Goal: Task Accomplishment & Management: Complete application form

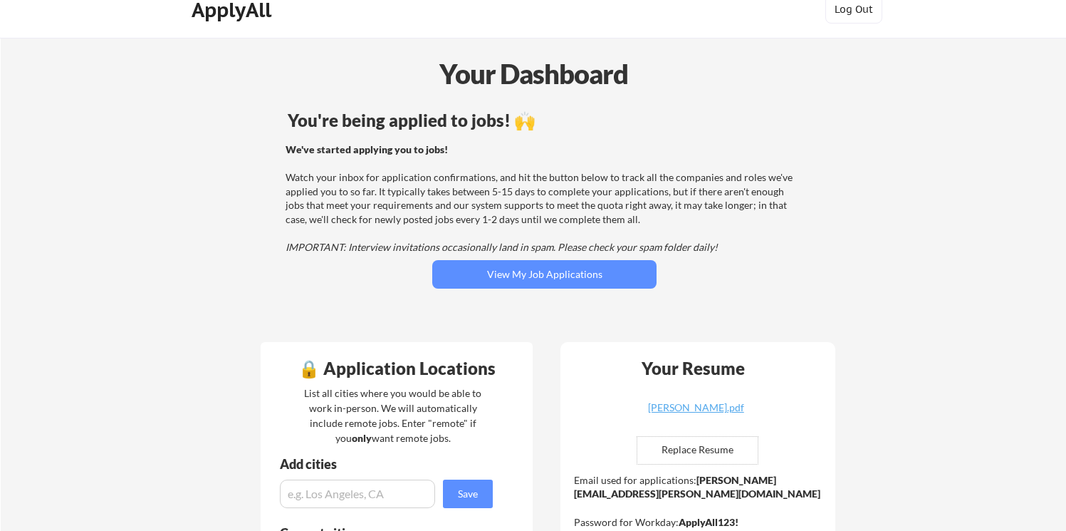
scroll to position [21, 0]
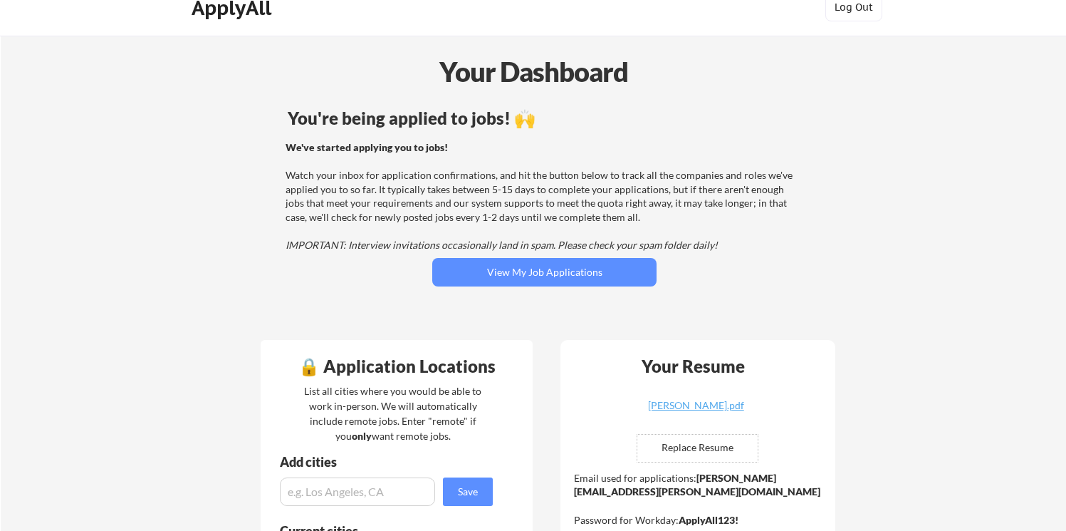
click at [487, 195] on div "We've started applying you to jobs! Watch your inbox for application confirmati…" at bounding box center [542, 196] width 513 height 112
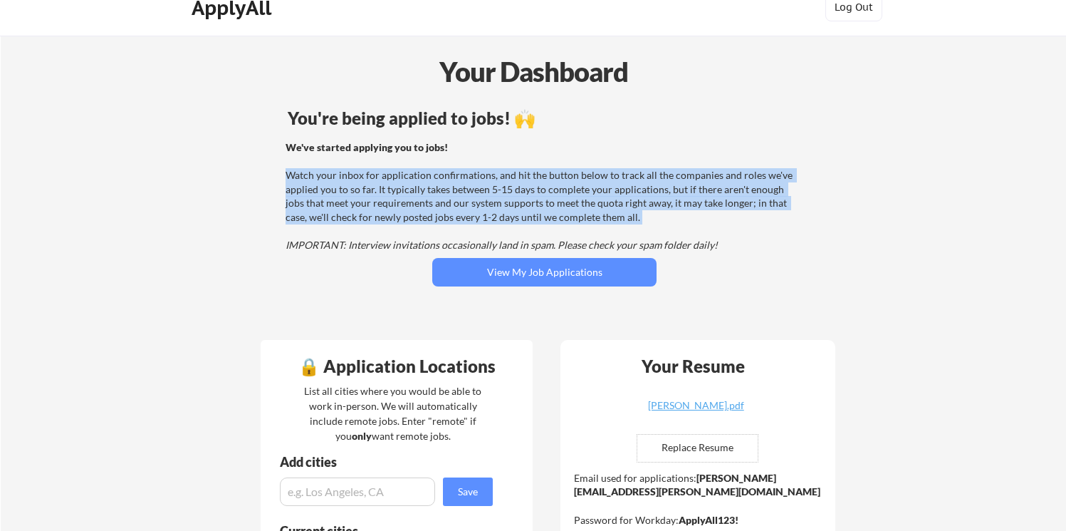
click at [487, 195] on div "We've started applying you to jobs! Watch your inbox for application confirmati…" at bounding box center [542, 196] width 513 height 112
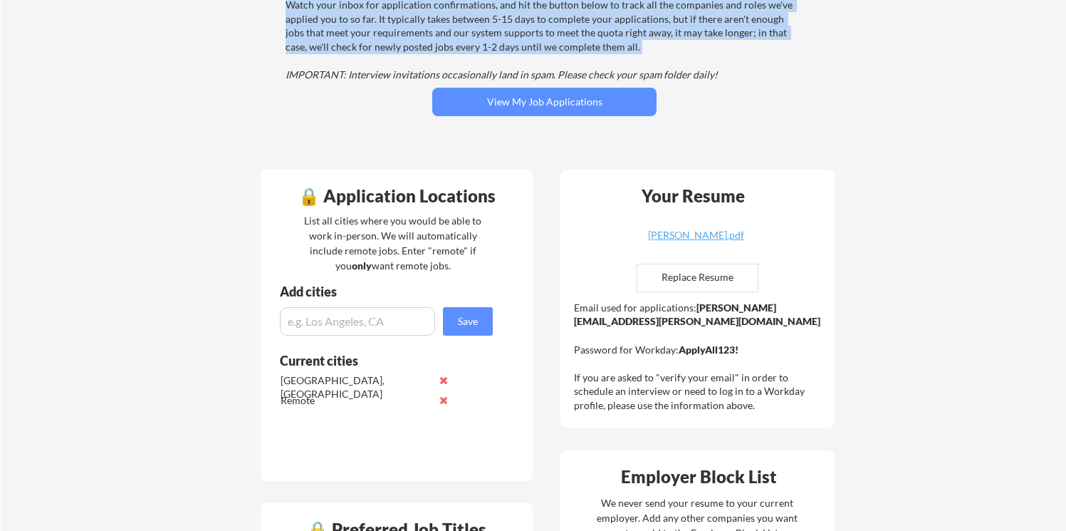
scroll to position [224, 0]
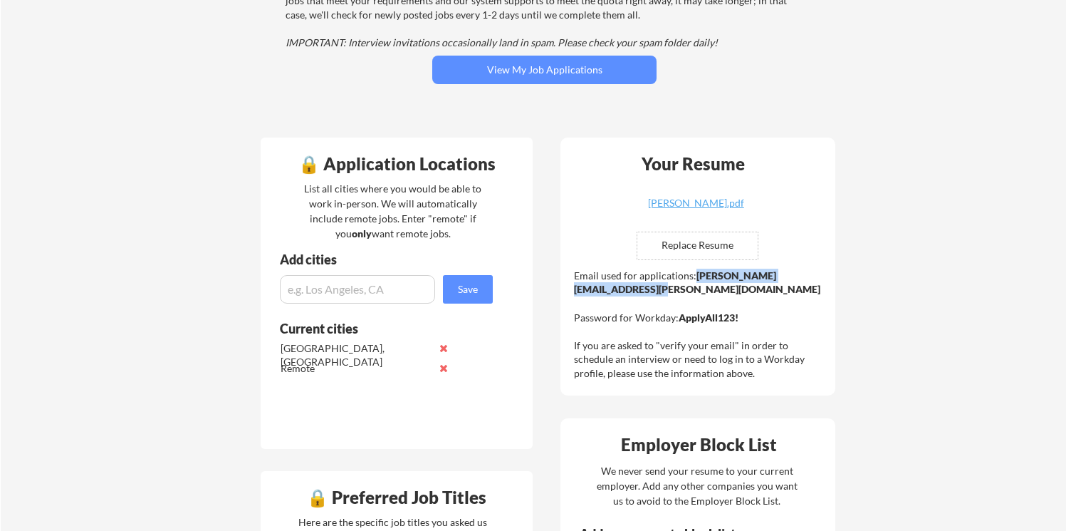
drag, startPoint x: 724, startPoint y: 290, endPoint x: 576, endPoint y: 291, distance: 148.1
click at [576, 291] on div "Email used for applications: danielle.oshetsky@mailflux.com Password for Workda…" at bounding box center [699, 325] width 251 height 112
copy strong "[PERSON_NAME][EMAIL_ADDRESS][PERSON_NAME][DOMAIN_NAME]"
click at [692, 244] on input "file" at bounding box center [697, 245] width 120 height 27
type input "C:\fakepath\Danielle Oshetsky - Resume.pdf"
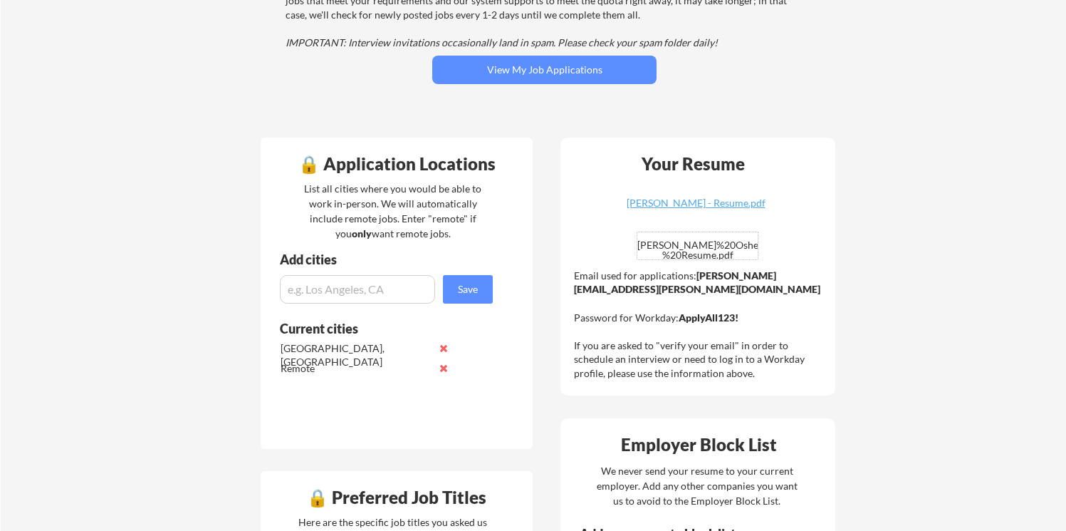
click at [817, 207] on div "Your Resume Danielle Oshetsky - Resume.pdf Danielle%20Oshetsky%20-%20Resume.pdf…" at bounding box center [698, 266] width 275 height 258
click at [750, 202] on div "Danielle Oshetsky - Resume.pdf" at bounding box center [696, 203] width 170 height 10
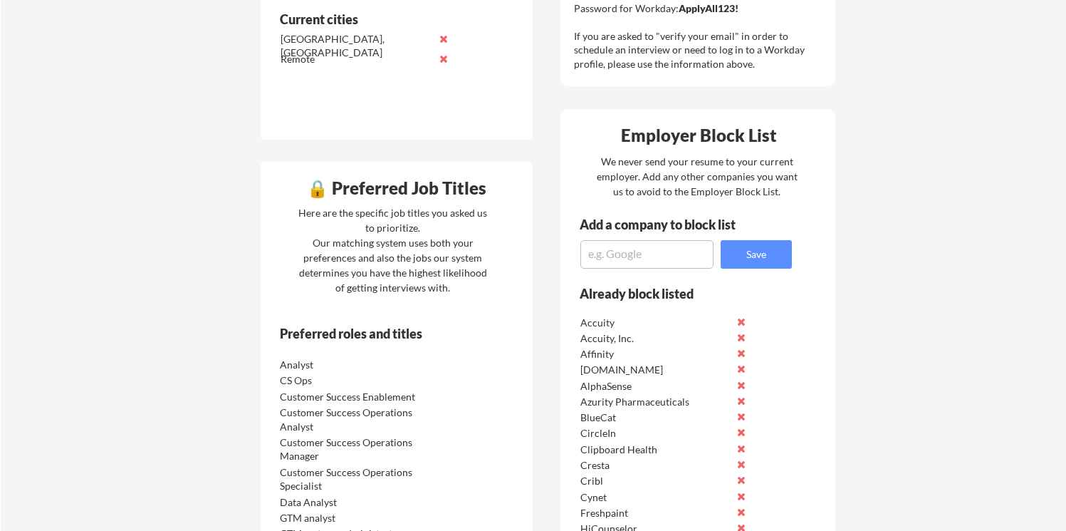
scroll to position [573, 0]
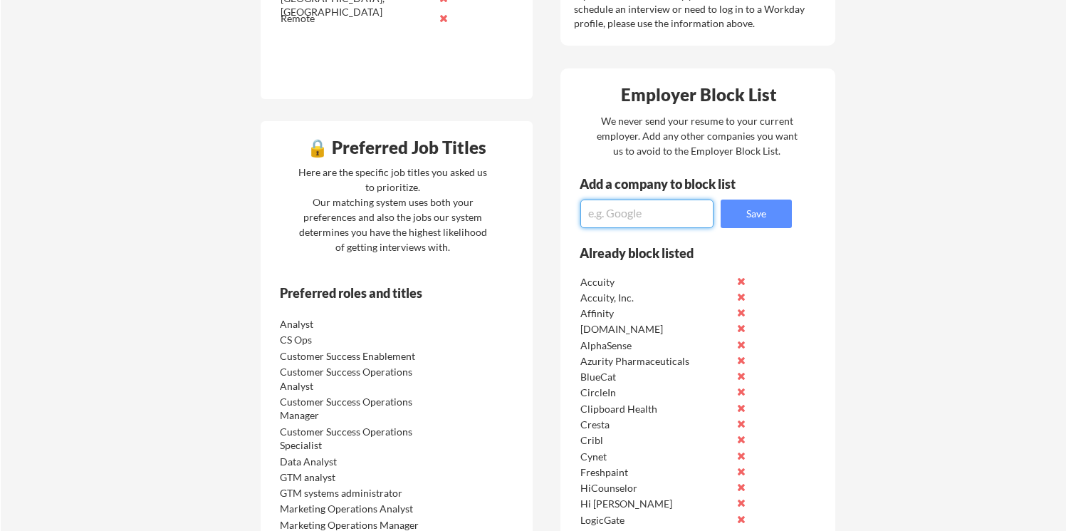
click at [652, 221] on textarea at bounding box center [646, 213] width 133 height 28
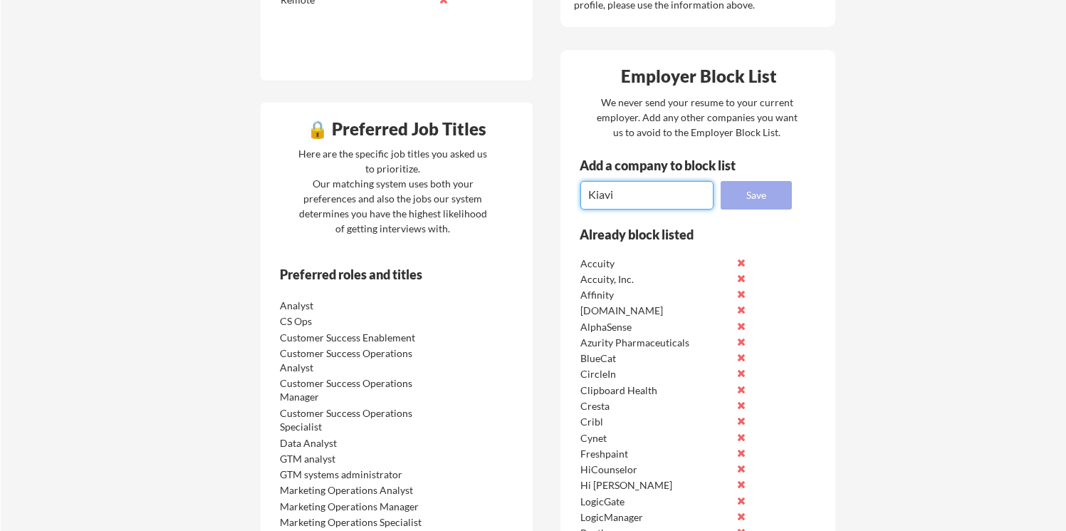
type textarea "Kiavi"
click at [773, 191] on button "Save" at bounding box center [756, 195] width 71 height 28
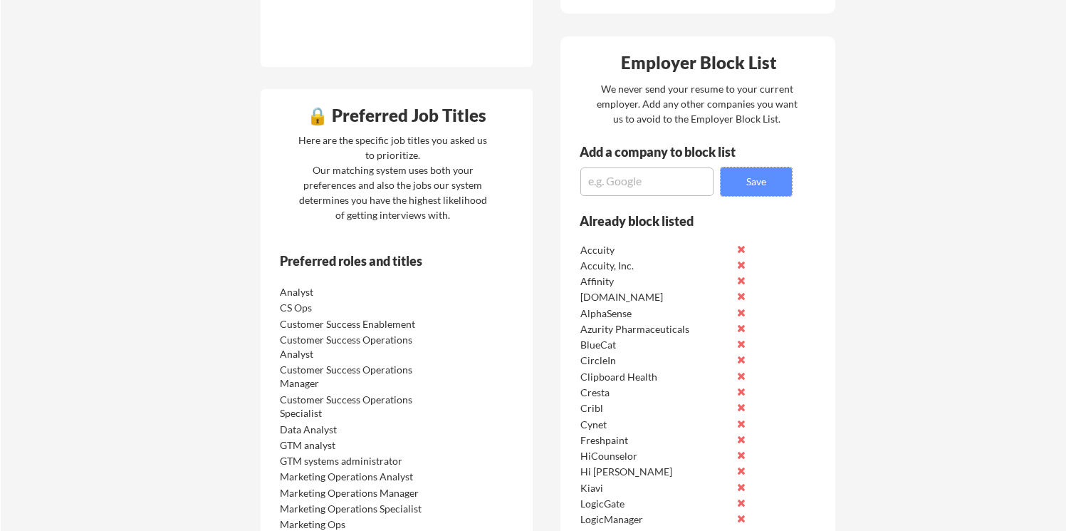
scroll to position [568, 0]
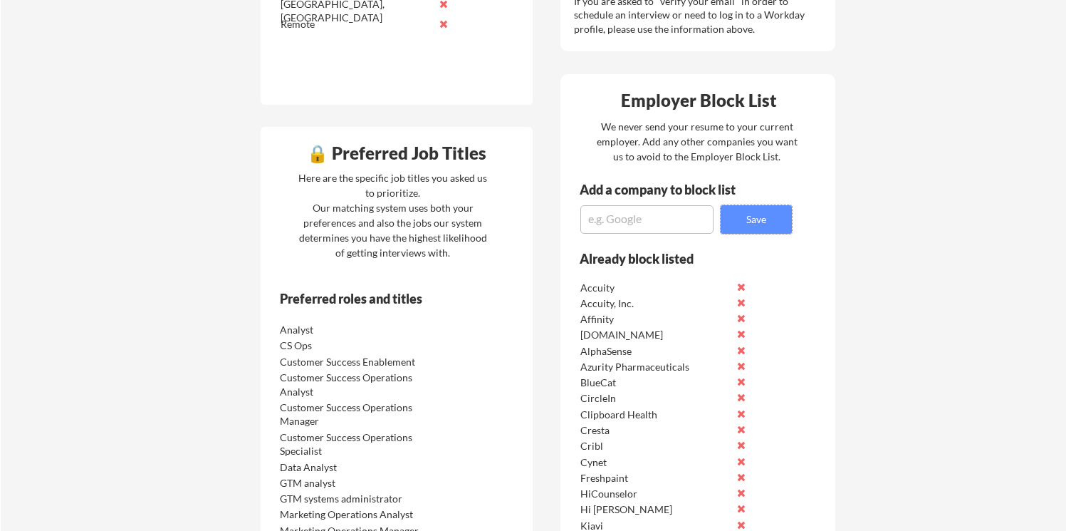
click at [647, 220] on textarea at bounding box center [646, 219] width 133 height 28
type textarea "Lattice"
click at [746, 225] on button "Save" at bounding box center [756, 219] width 71 height 28
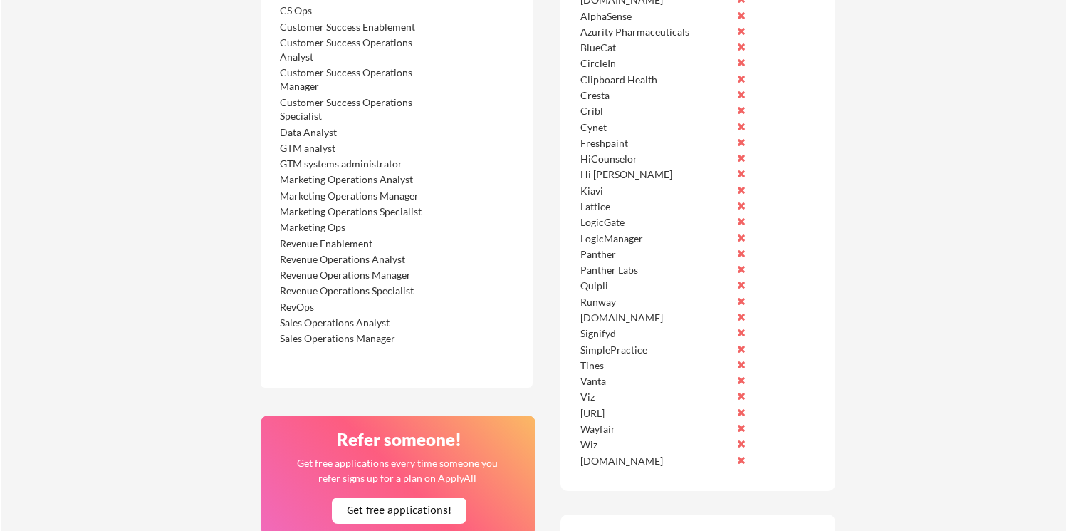
scroll to position [909, 0]
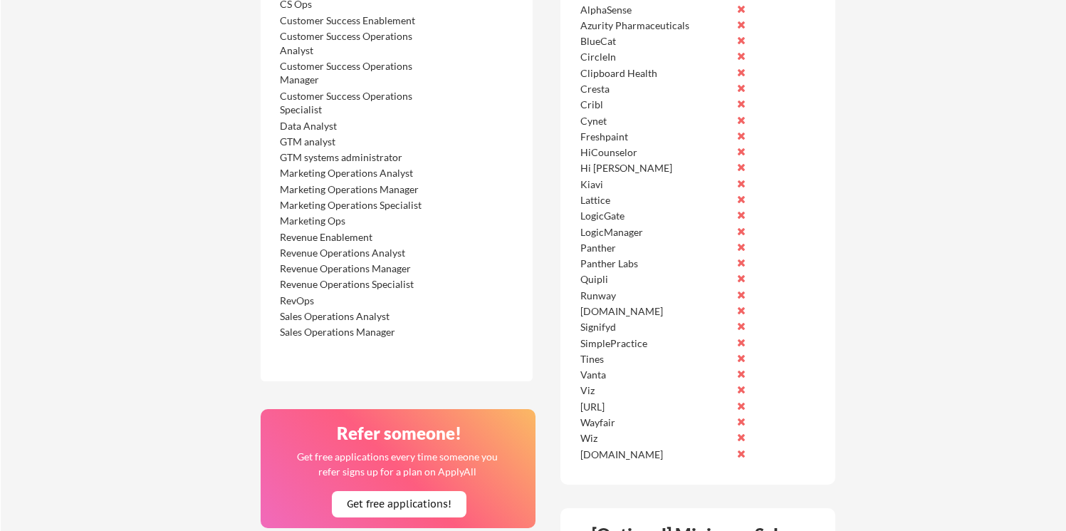
click at [741, 202] on button at bounding box center [741, 199] width 11 height 11
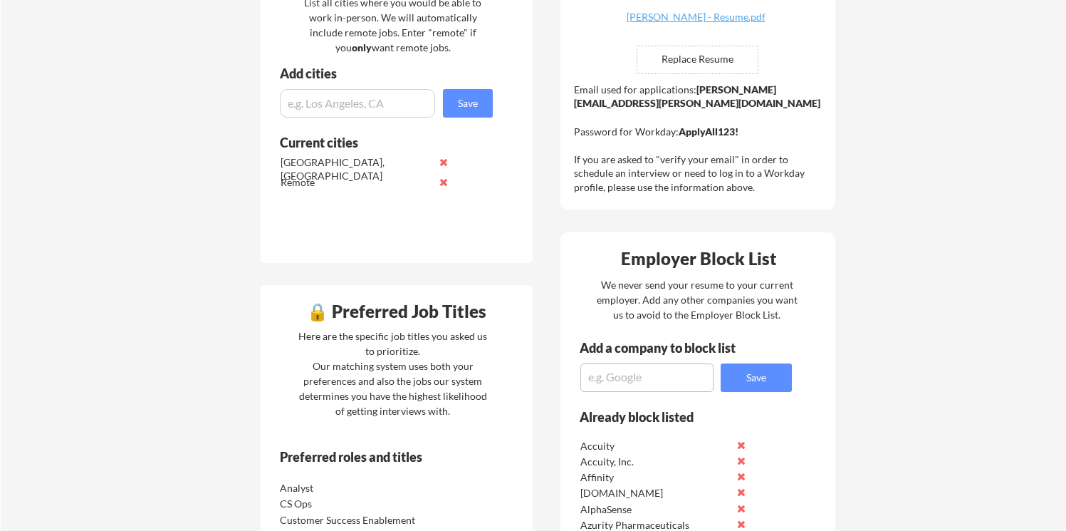
scroll to position [318, 0]
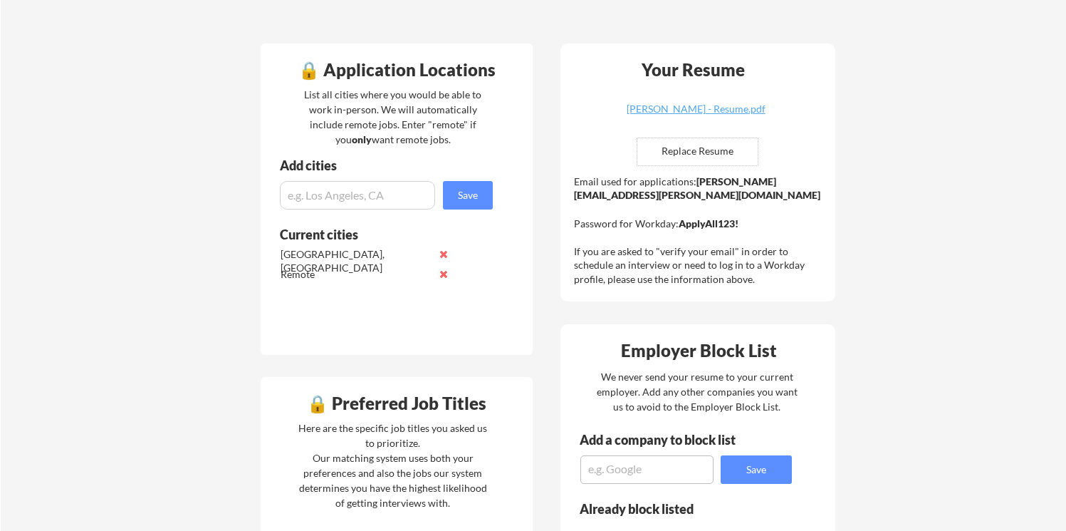
click at [677, 459] on textarea at bounding box center [646, 469] width 133 height 28
type textarea "Glia"
click at [754, 456] on button "Save" at bounding box center [756, 469] width 71 height 28
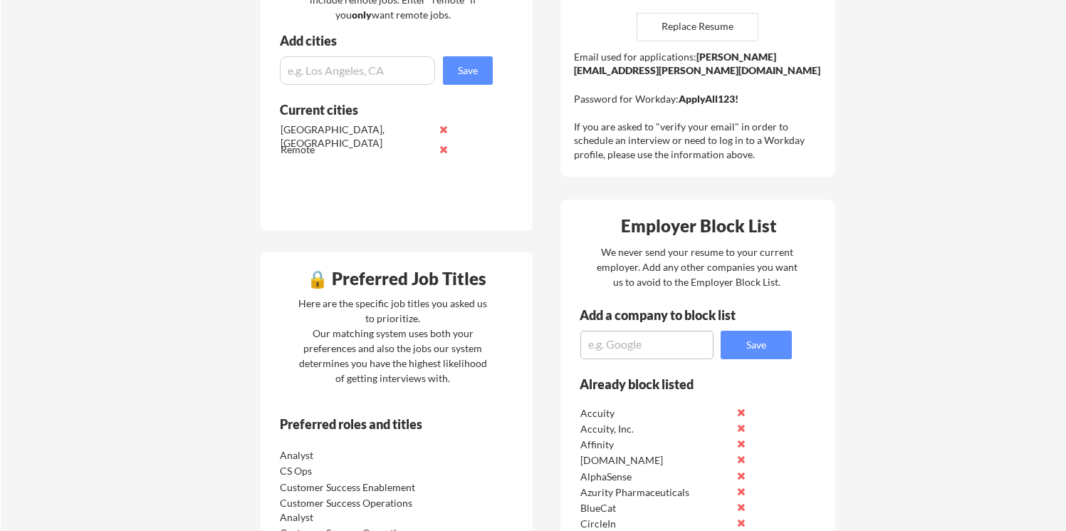
scroll to position [568, 0]
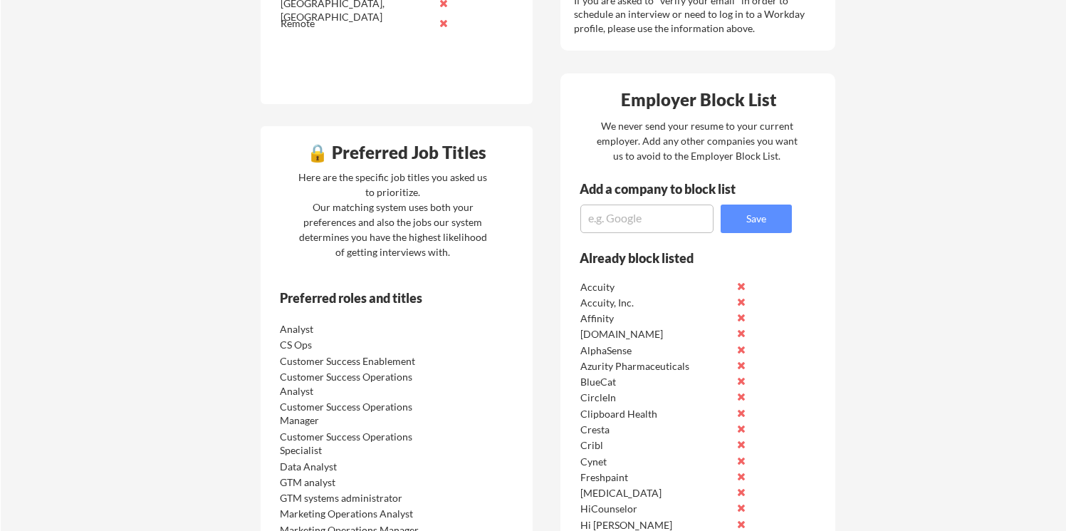
click at [648, 209] on textarea at bounding box center [646, 218] width 133 height 28
type textarea "Venn"
click at [731, 219] on button "Save" at bounding box center [756, 218] width 71 height 28
